Goal: Transaction & Acquisition: Purchase product/service

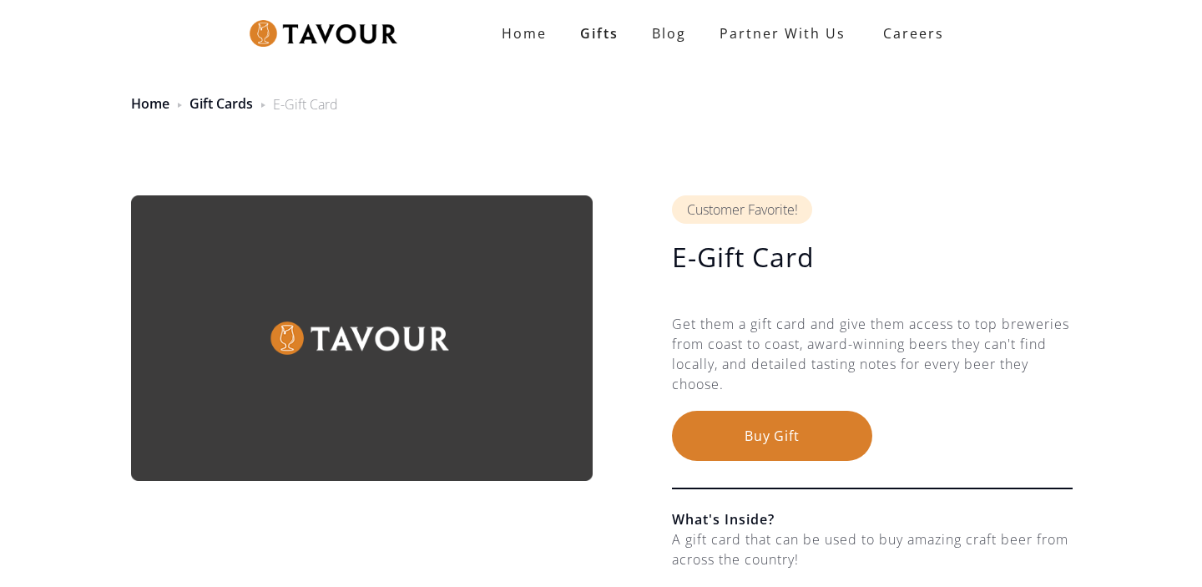
click at [791, 445] on button "Buy Gift" at bounding box center [772, 436] width 200 height 50
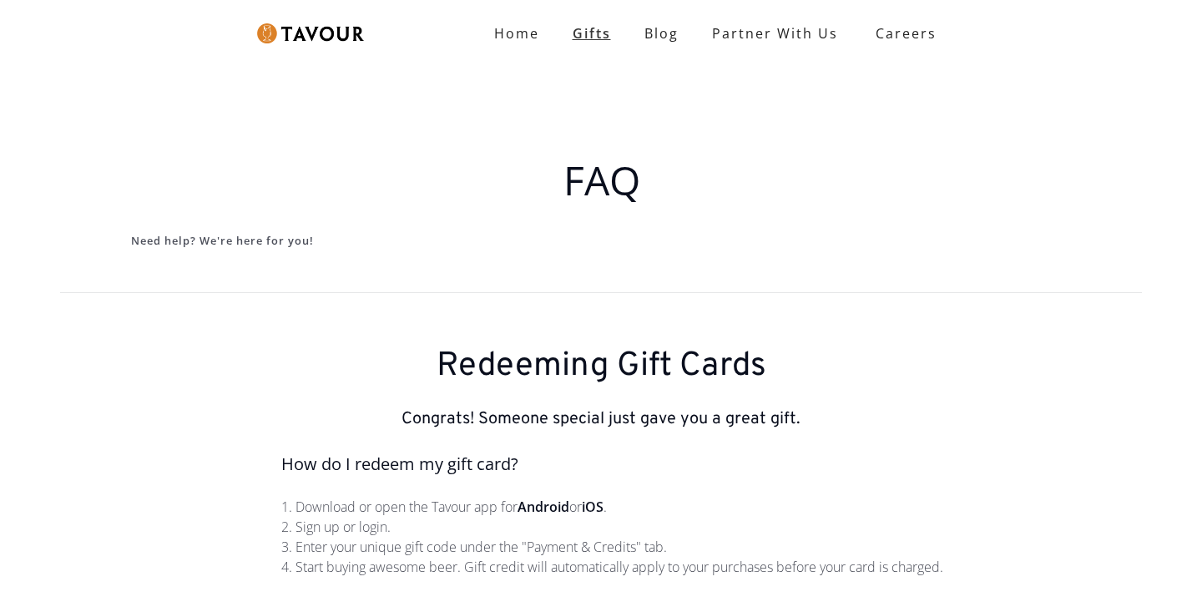
click at [591, 42] on link "Gifts" at bounding box center [592, 33] width 72 height 33
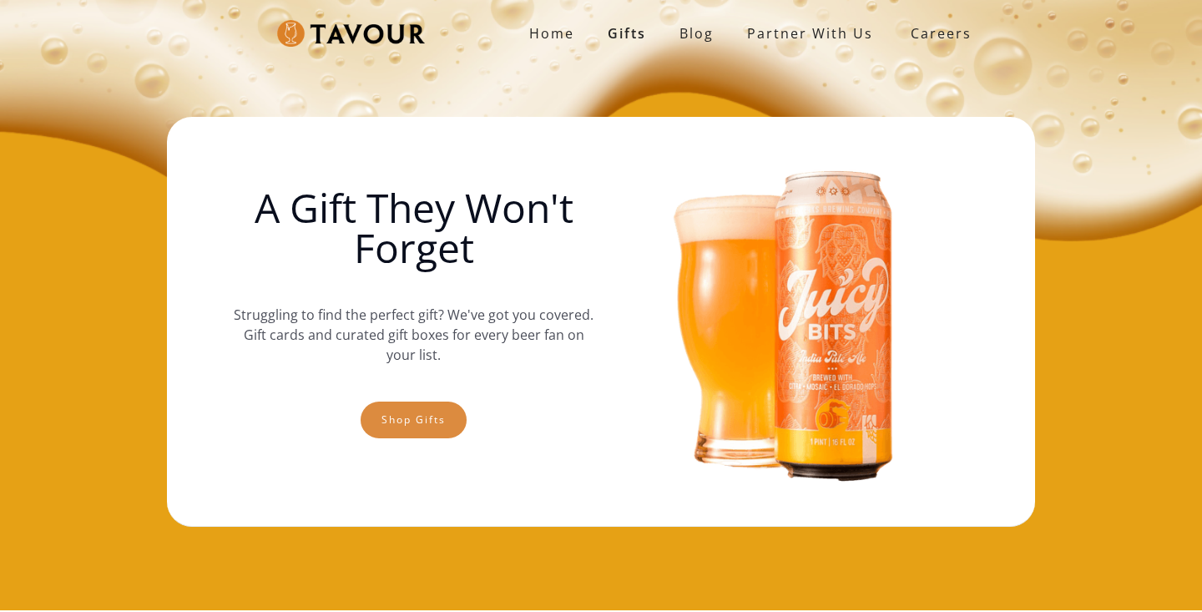
click at [443, 417] on link "Shop gifts" at bounding box center [414, 420] width 106 height 37
click at [419, 419] on link "Shop gifts" at bounding box center [414, 420] width 106 height 37
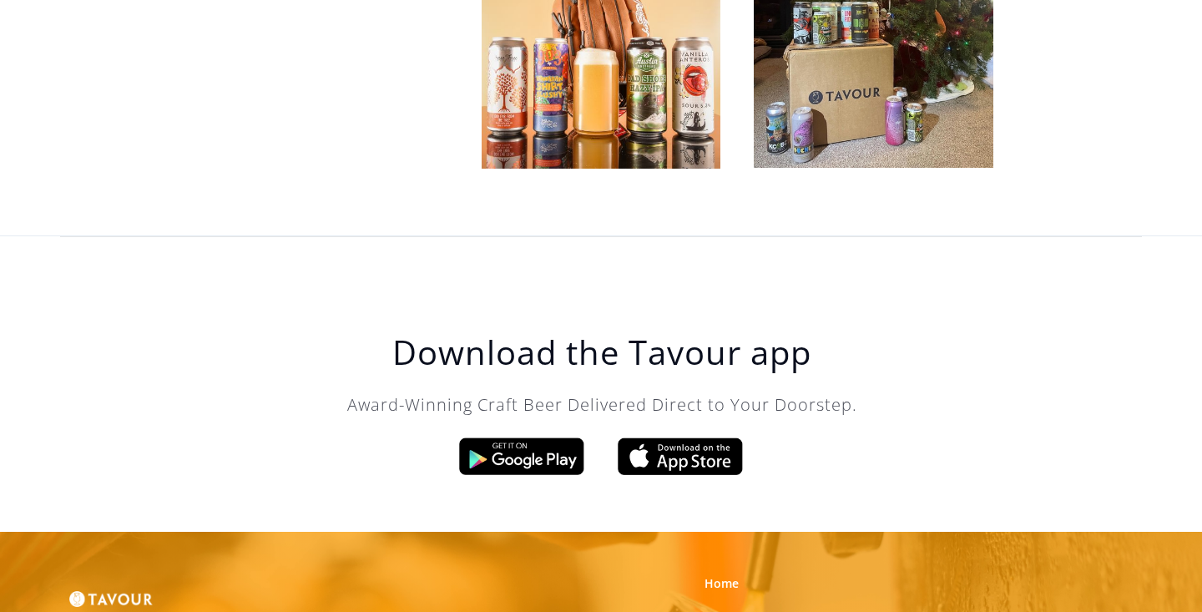
scroll to position [5277, 0]
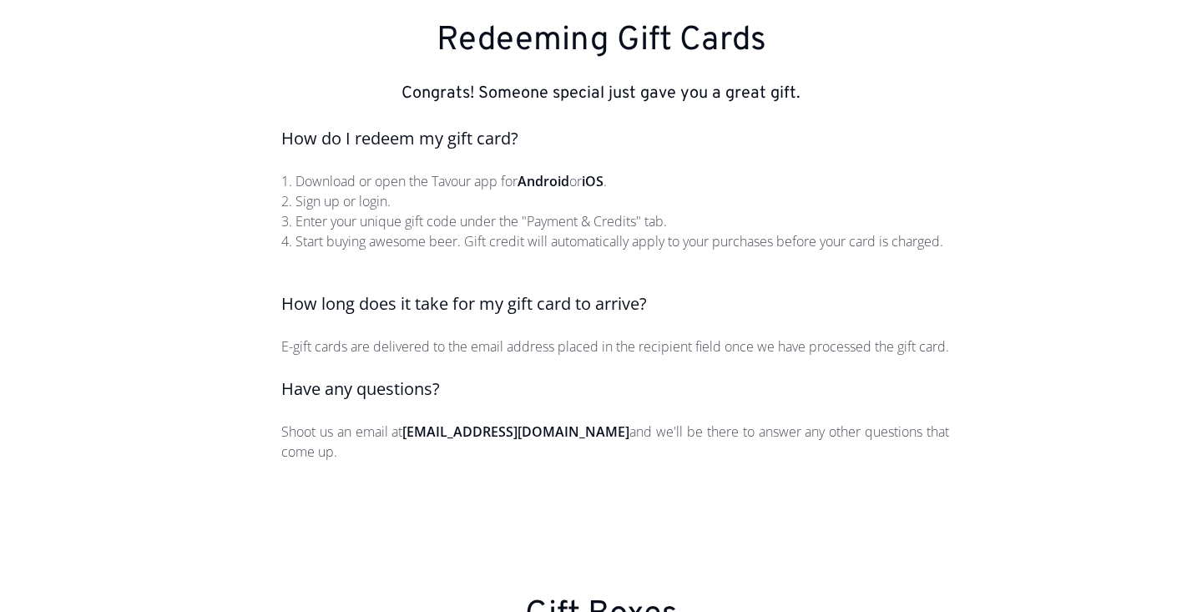
scroll to position [326, 0]
